Goal: Information Seeking & Learning: Learn about a topic

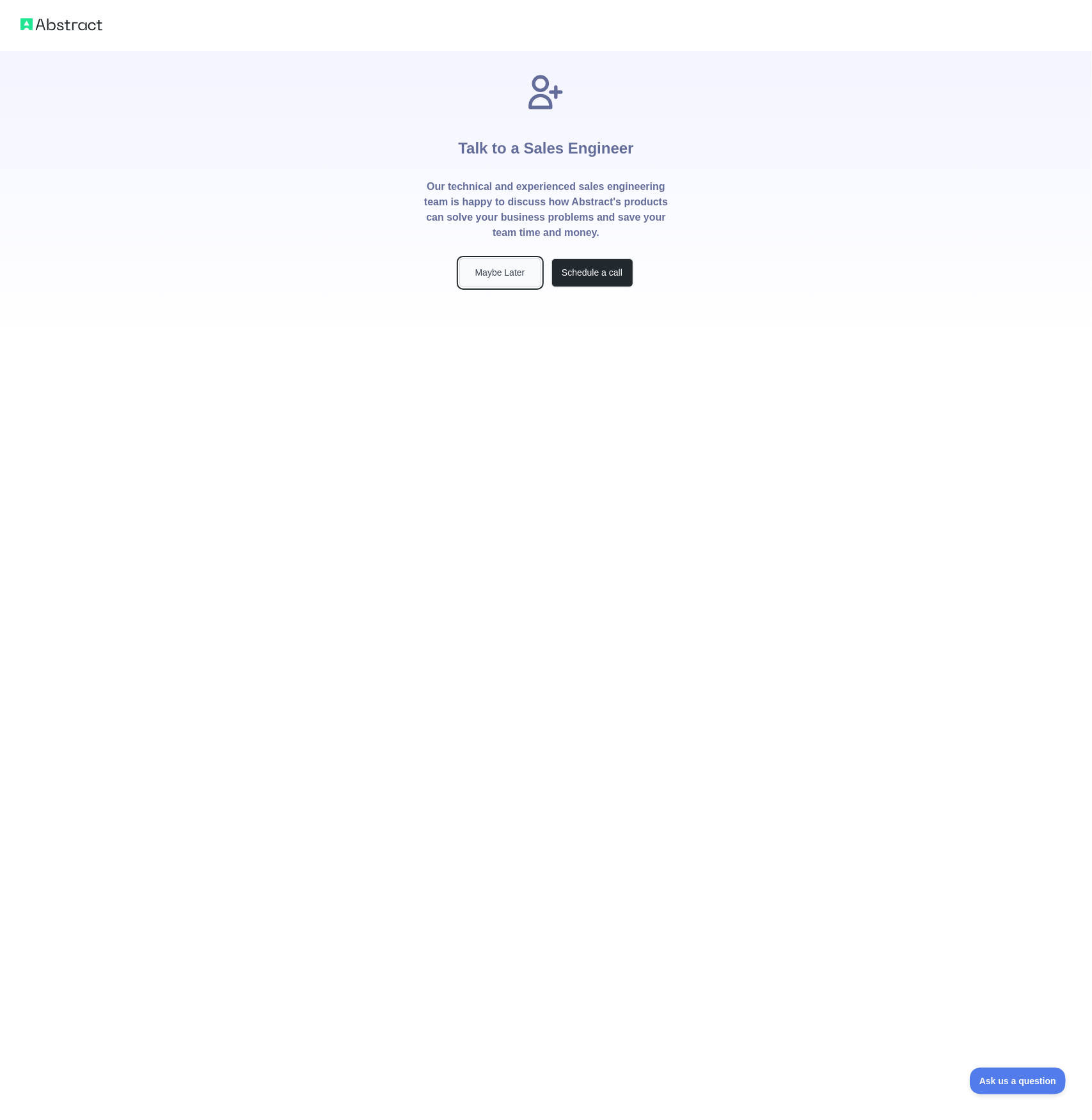
click at [504, 271] on button "Maybe Later" at bounding box center [500, 273] width 82 height 29
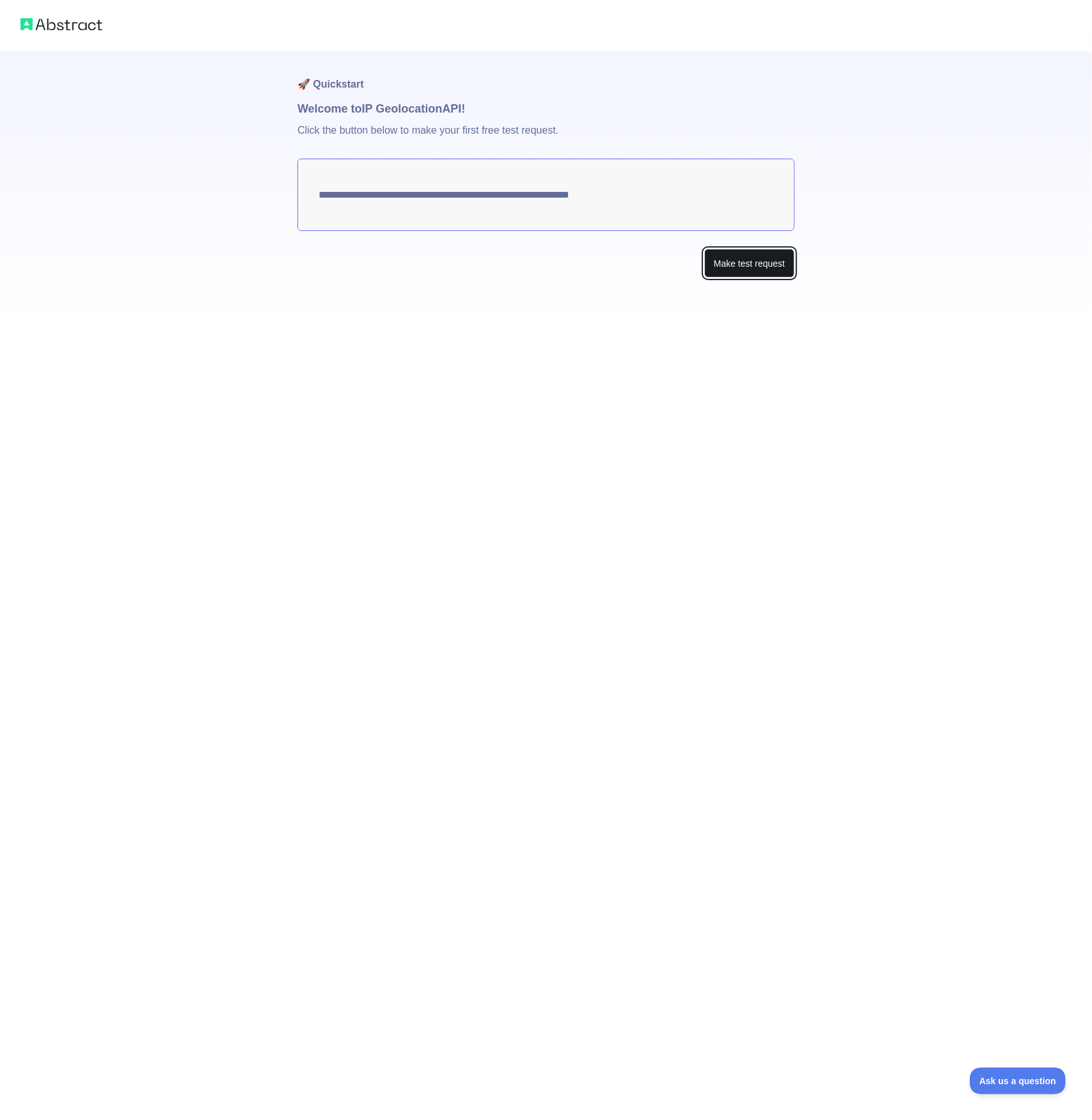
click at [746, 261] on button "Make test request" at bounding box center [749, 264] width 91 height 29
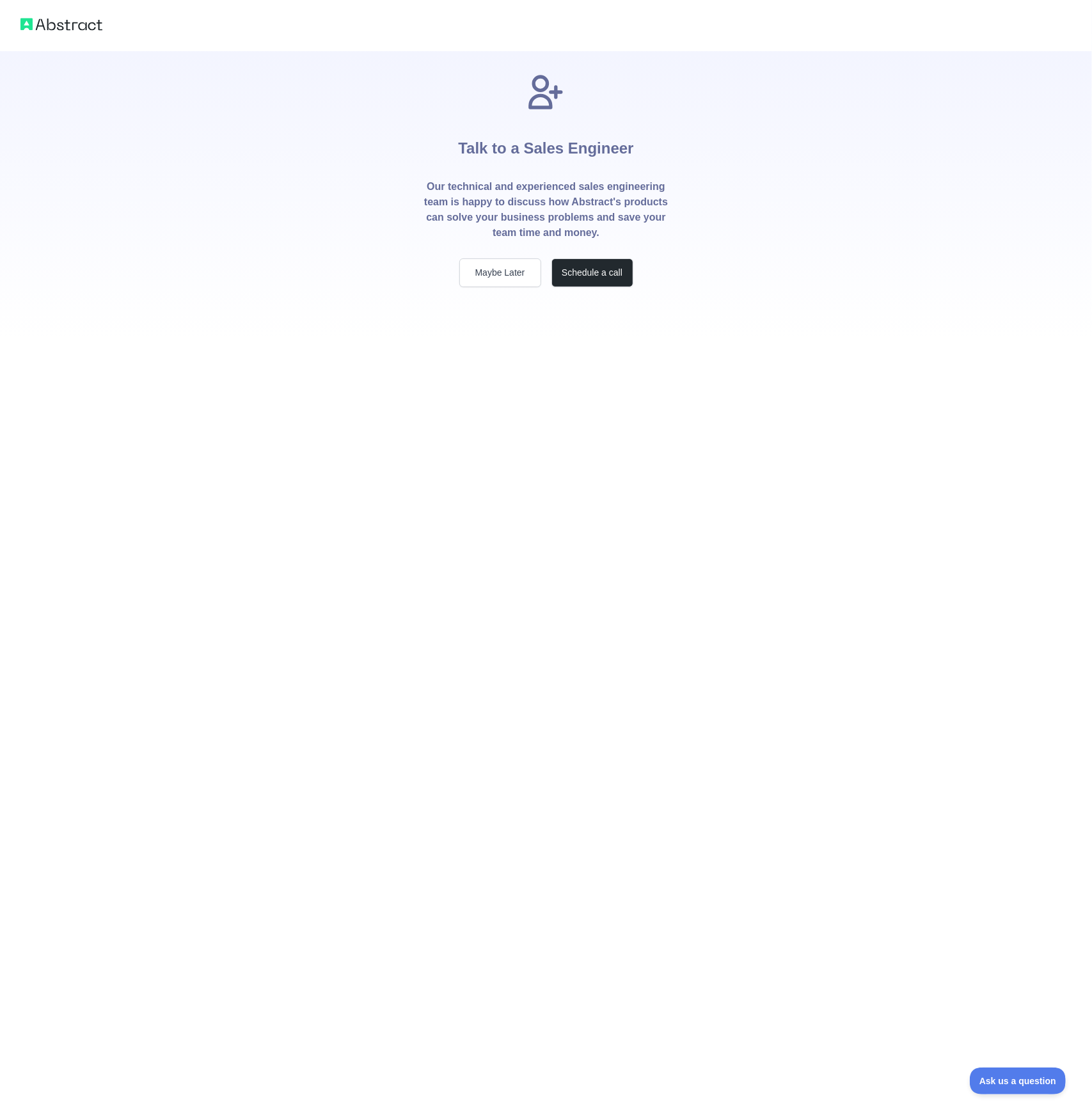
click at [60, 24] on img at bounding box center [61, 24] width 82 height 18
click at [14, 25] on div at bounding box center [546, 25] width 1092 height 51
click at [51, 25] on img at bounding box center [61, 24] width 82 height 18
click at [505, 278] on button "Maybe Later" at bounding box center [500, 273] width 82 height 29
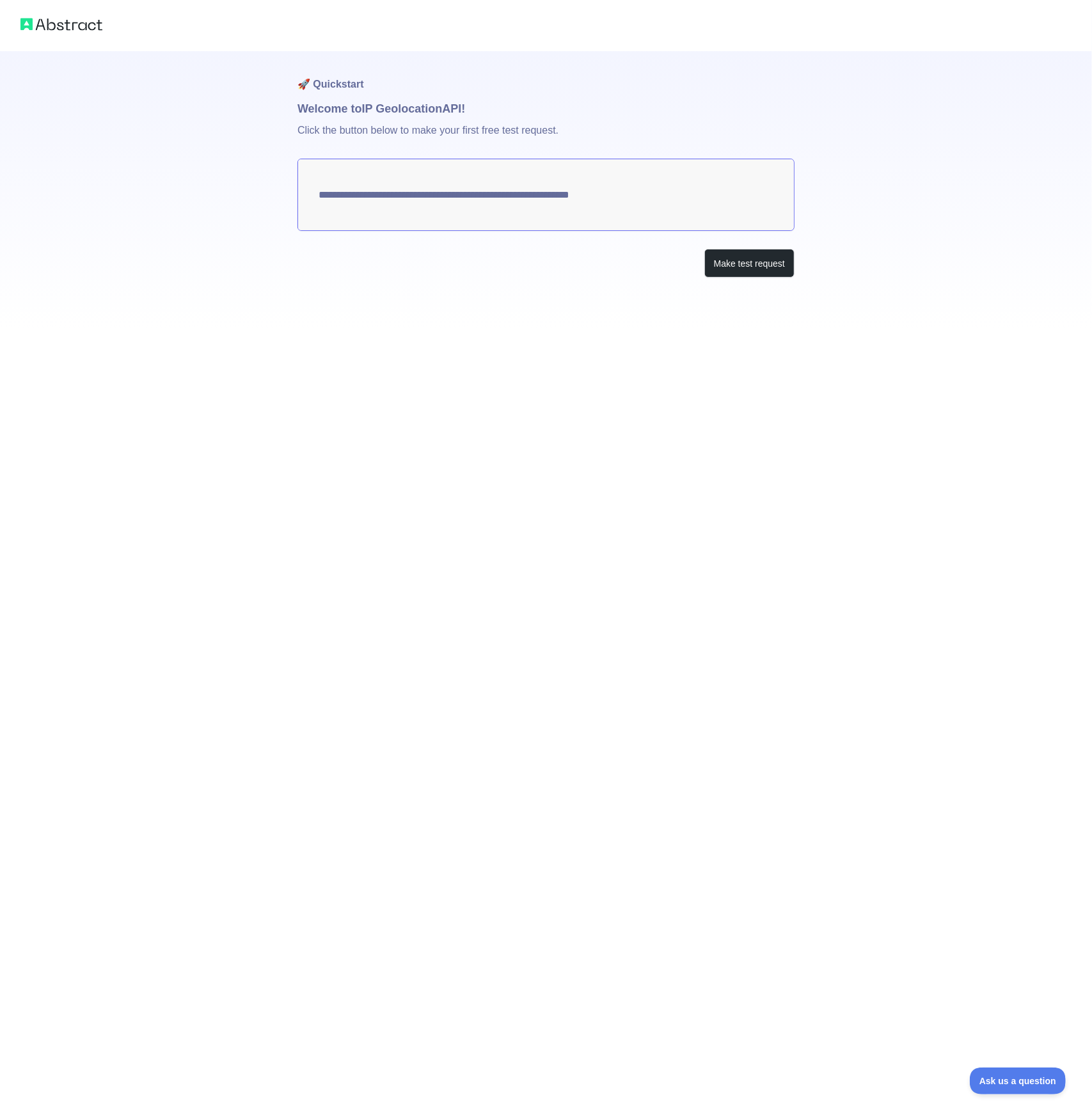
click at [567, 206] on textarea "**********" at bounding box center [546, 195] width 497 height 72
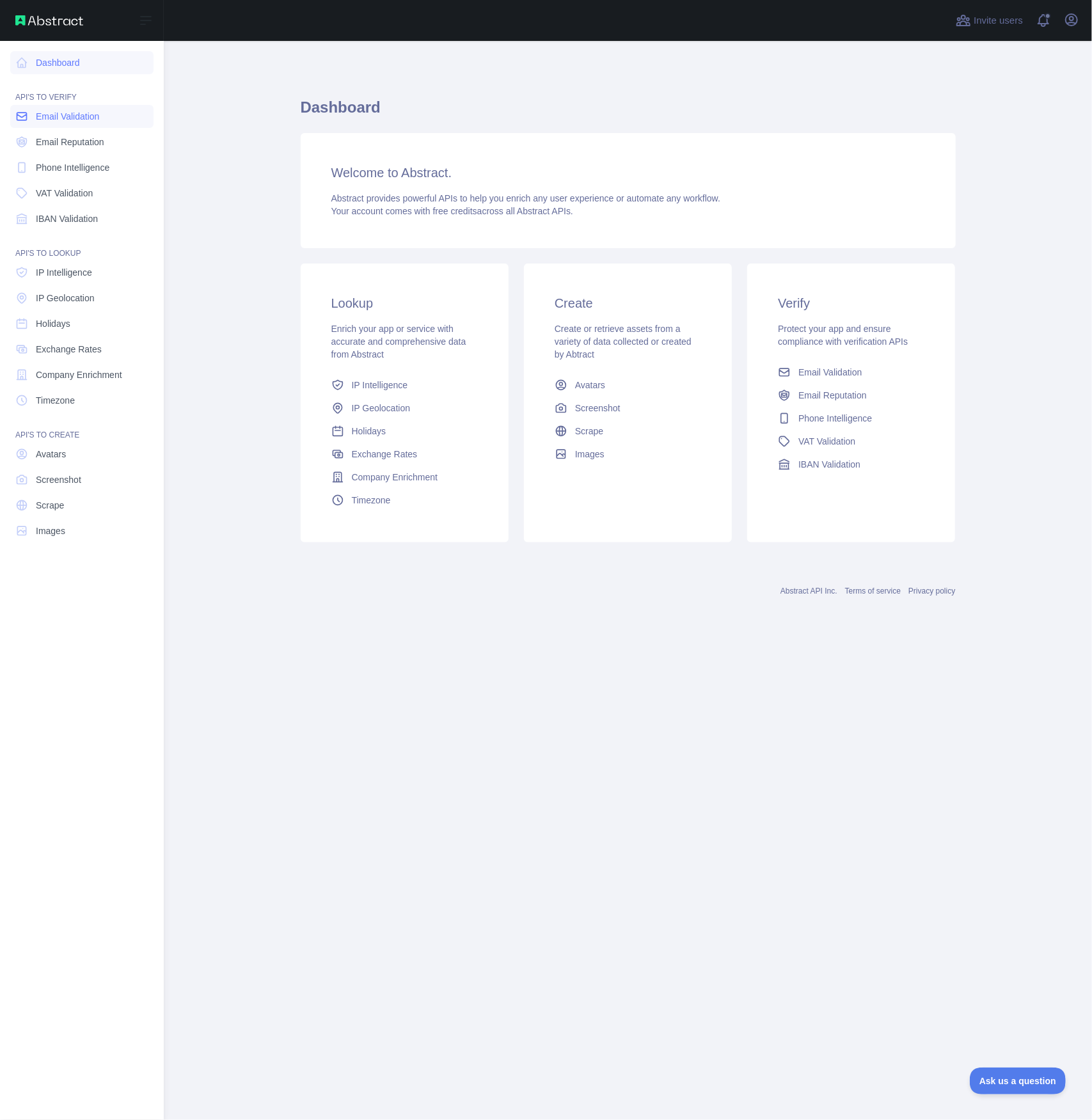
click at [57, 114] on span "Email Validation" at bounding box center [67, 117] width 63 height 13
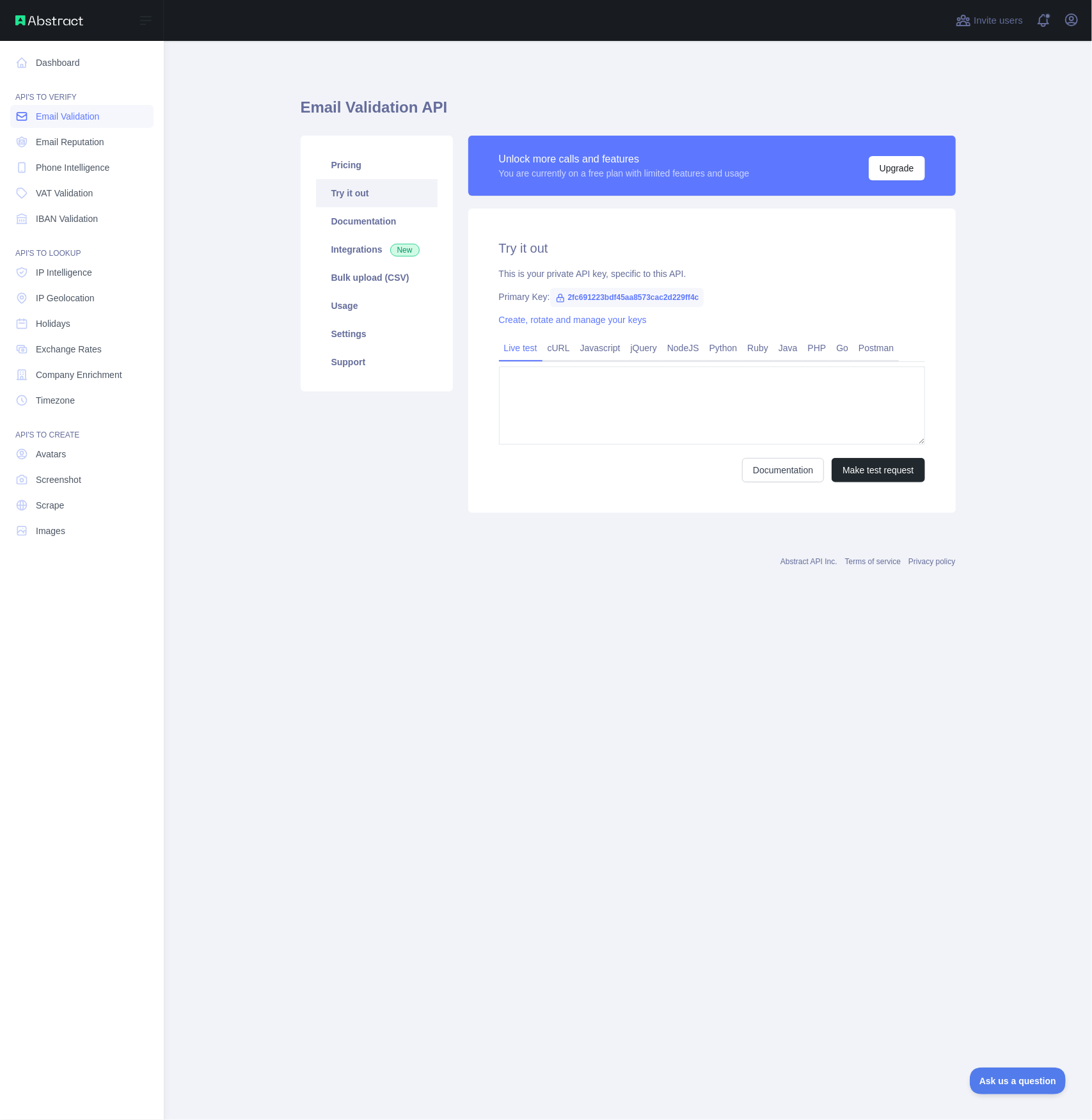
type textarea "**********"
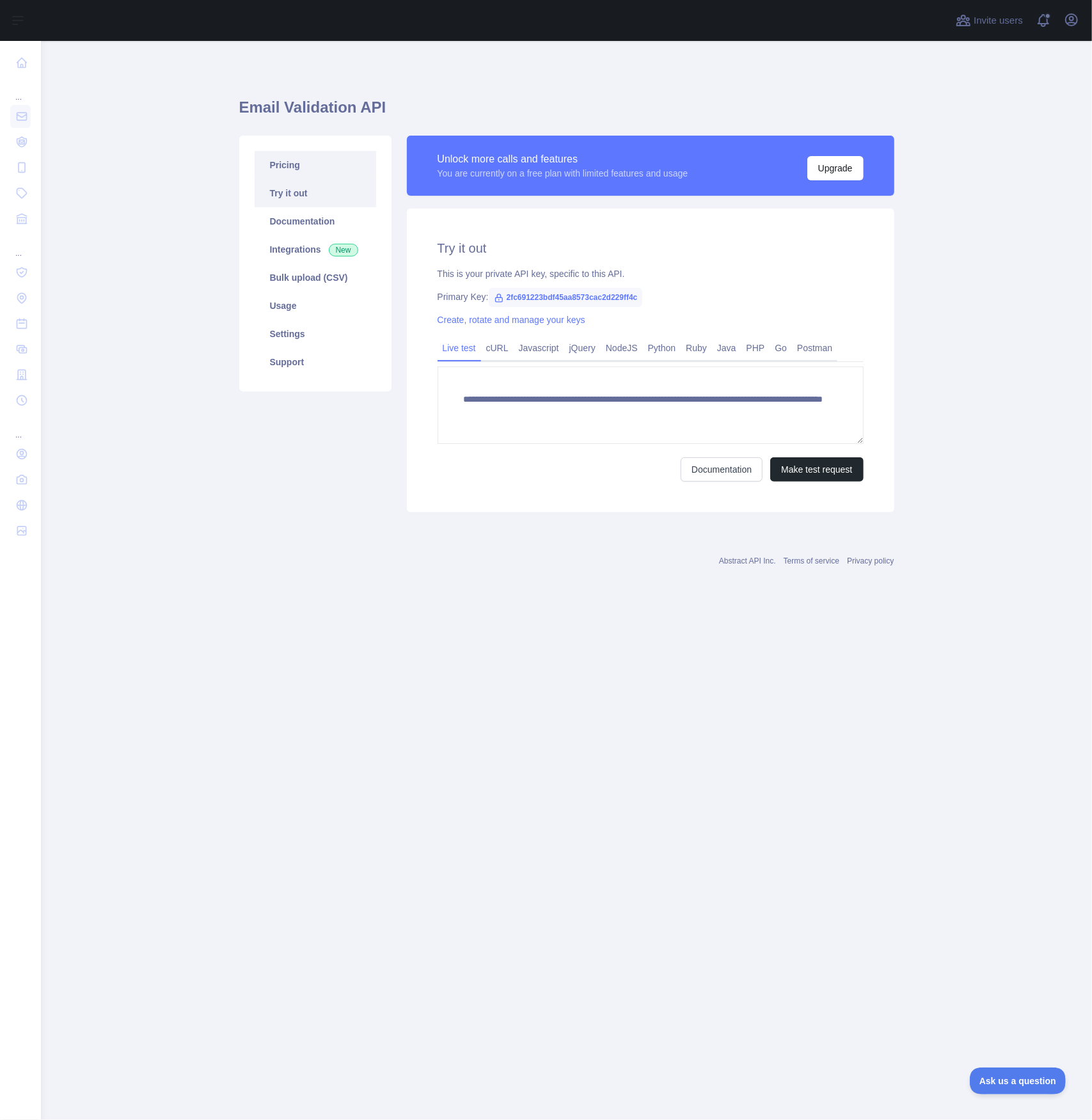
click at [288, 167] on link "Pricing" at bounding box center [315, 164] width 122 height 28
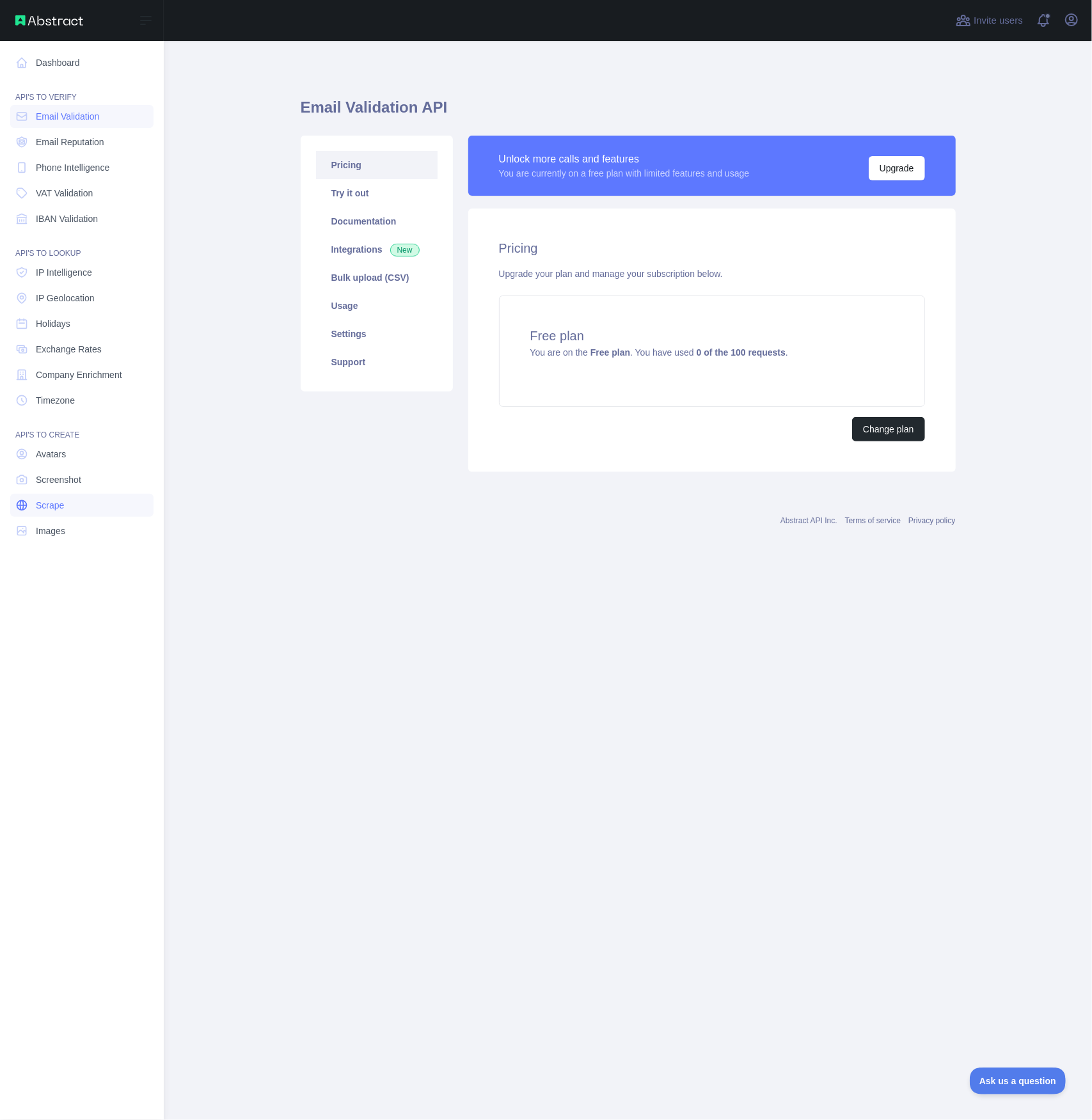
click at [57, 510] on span "Scrape" at bounding box center [49, 506] width 28 height 13
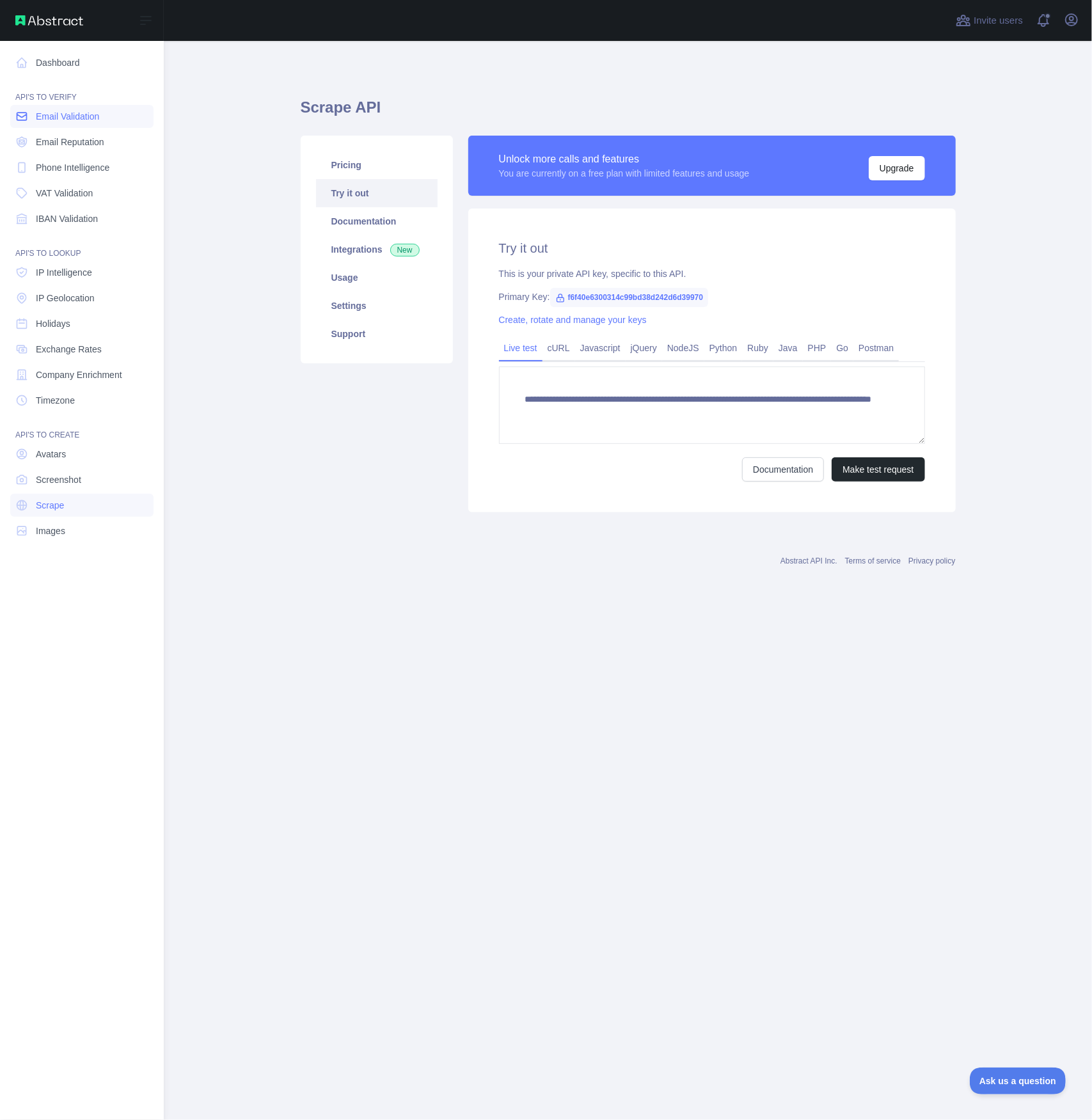
click at [72, 114] on span "Email Validation" at bounding box center [67, 117] width 63 height 13
click at [72, 140] on span "Email Reputation" at bounding box center [70, 142] width 68 height 13
